Goal: Information Seeking & Learning: Learn about a topic

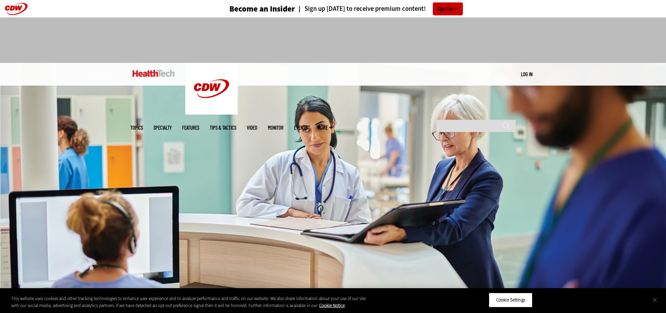
click at [653, 298] on button "Close" at bounding box center [654, 299] width 15 height 15
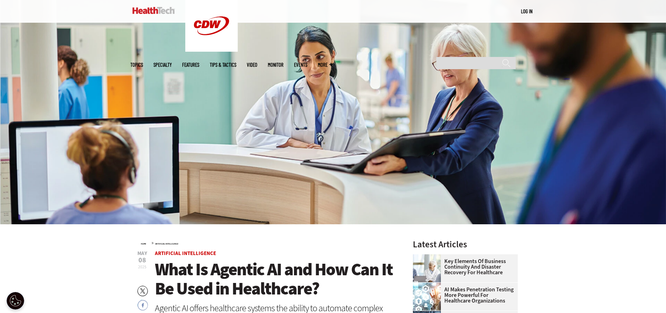
scroll to position [140, 0]
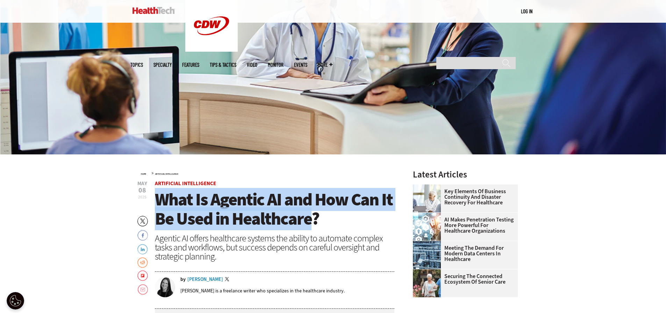
drag, startPoint x: 158, startPoint y: 202, endPoint x: 307, endPoint y: 220, distance: 150.6
click at [307, 220] on span "What Is Agentic AI and How Can It Be Used in Healthcare?" at bounding box center [274, 209] width 238 height 42
copy span "What Is Agentic AI and How Can It Be Used in Healthcare"
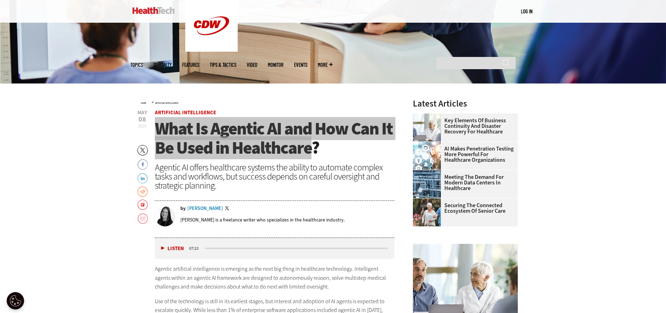
scroll to position [280, 0]
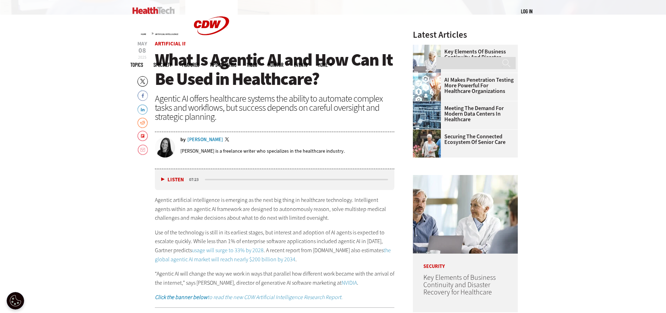
click at [259, 215] on p "Agentic artificial intelligence is emerging as the next big thing in healthcare…" at bounding box center [275, 209] width 240 height 27
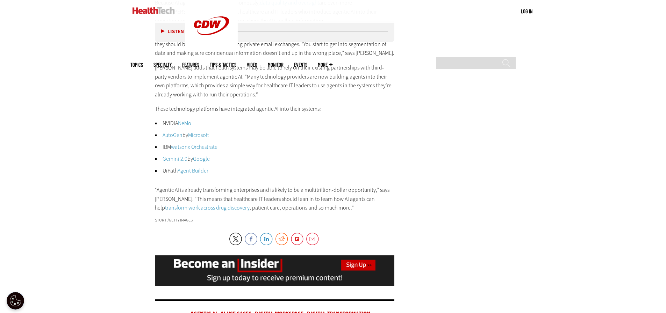
scroll to position [1743, 0]
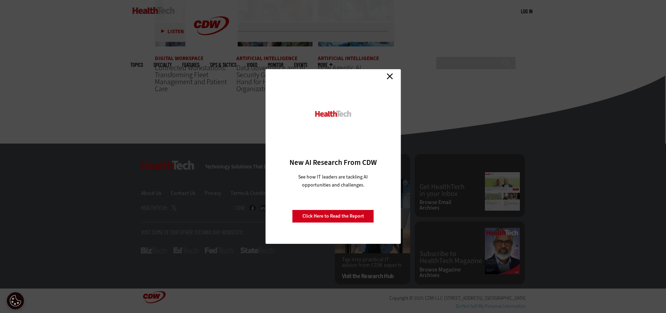
click at [391, 79] on link "Close" at bounding box center [389, 76] width 10 height 10
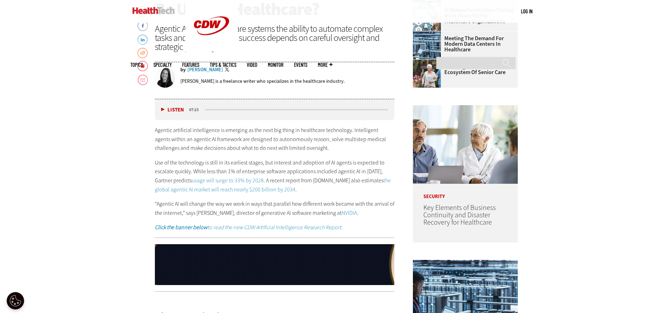
scroll to position [280, 0]
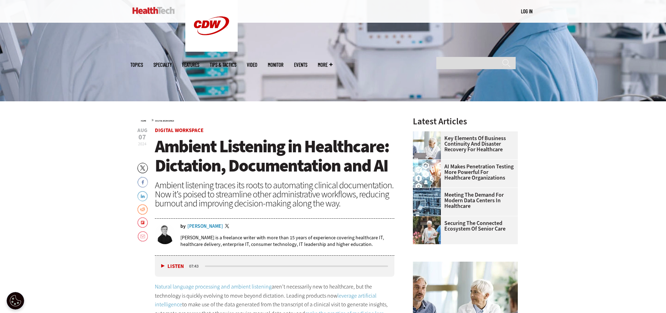
scroll to position [210, 0]
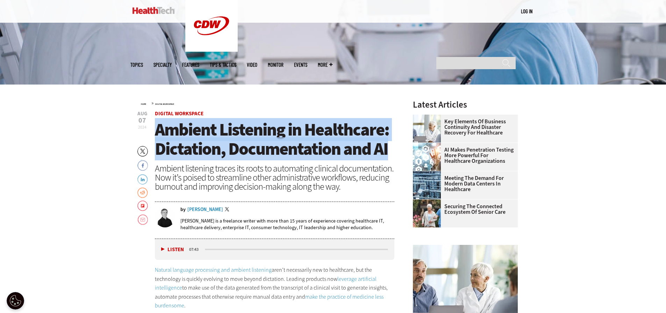
drag, startPoint x: 157, startPoint y: 130, endPoint x: 389, endPoint y: 154, distance: 232.8
click at [389, 154] on h1 "Ambient Listening in Healthcare: Dictation, Documentation and AI" at bounding box center [275, 139] width 240 height 38
copy span "Ambient Listening in Healthcare: Dictation, Documentation and AI"
